Goal: Transaction & Acquisition: Purchase product/service

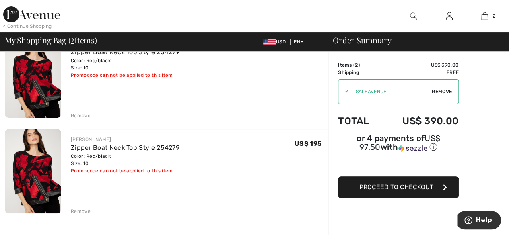
scroll to position [85, 0]
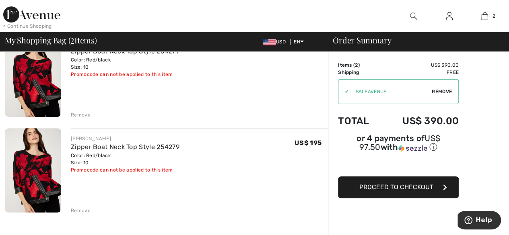
click at [84, 210] on div "Remove" at bounding box center [81, 210] width 20 height 7
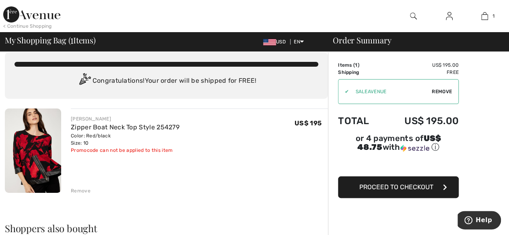
scroll to position [0, 0]
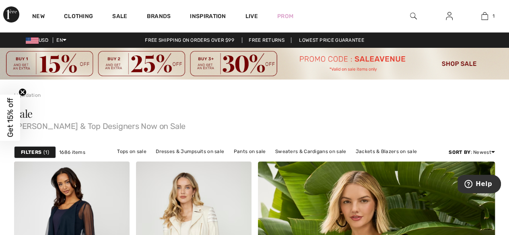
click at [344, 68] on img at bounding box center [254, 64] width 509 height 32
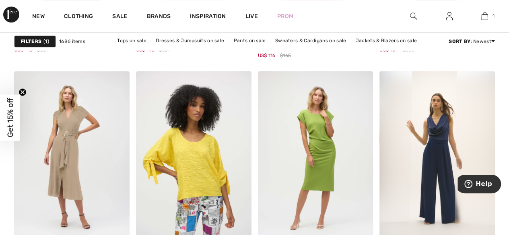
scroll to position [3454, 0]
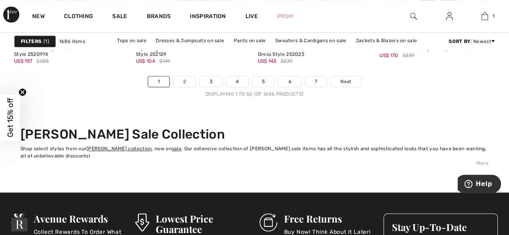
click at [185, 76] on link "2" at bounding box center [184, 81] width 22 height 10
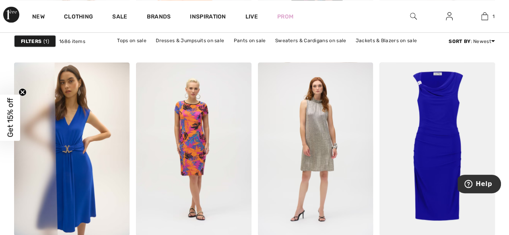
scroll to position [772, 0]
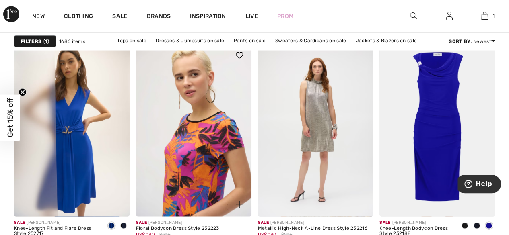
click at [179, 148] on img at bounding box center [193, 129] width 115 height 173
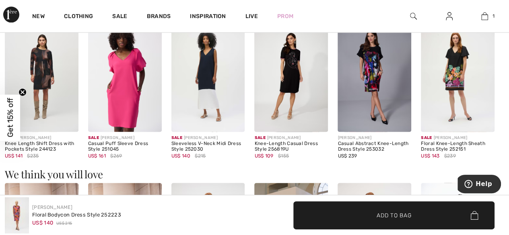
scroll to position [541, 0]
